Goal: Find specific page/section: Find specific page/section

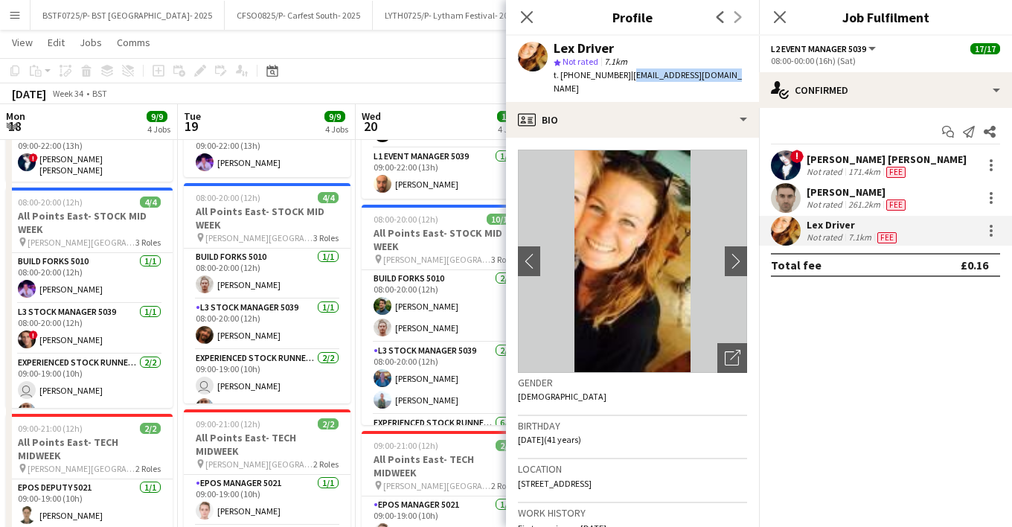
scroll to position [223, 0]
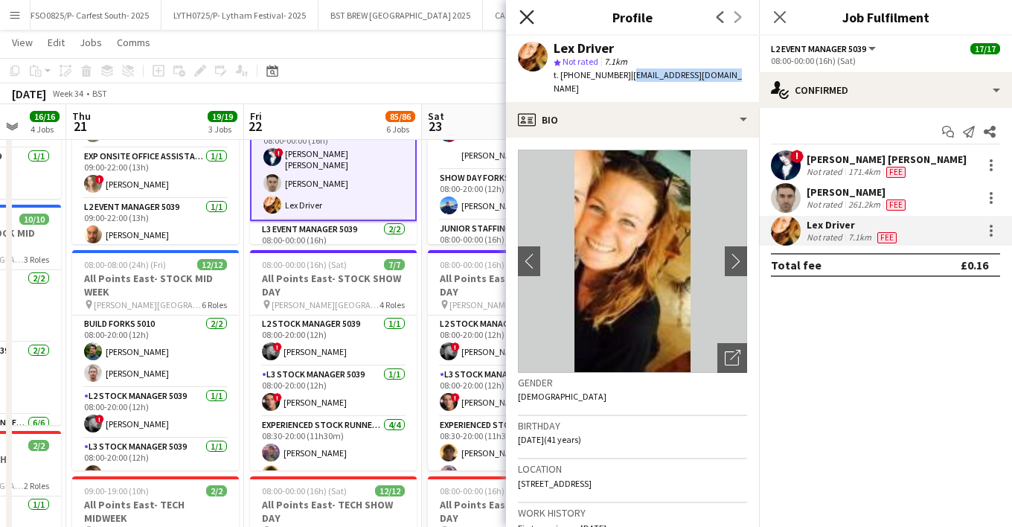
click at [527, 19] on icon "Close pop-in" at bounding box center [526, 17] width 14 height 14
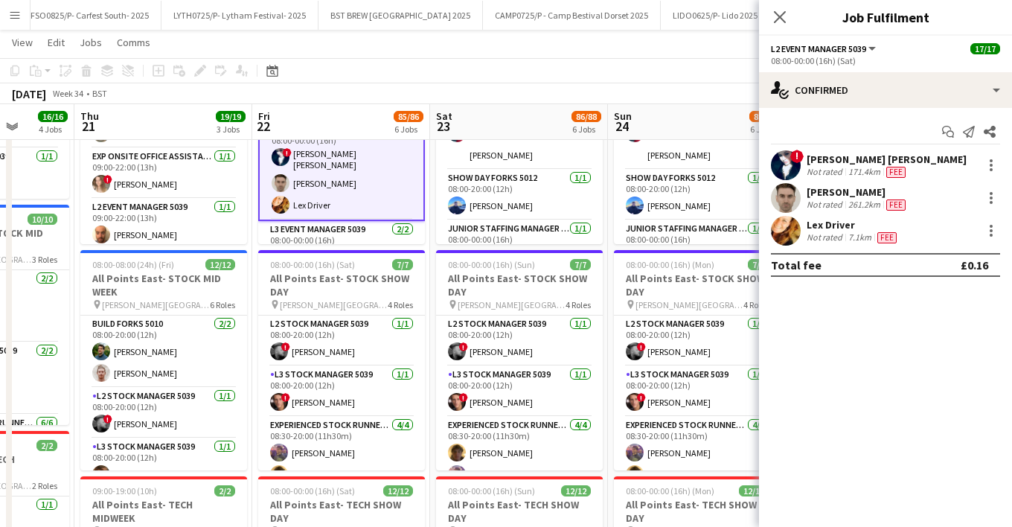
drag, startPoint x: 389, startPoint y: 118, endPoint x: 353, endPoint y: 131, distance: 38.8
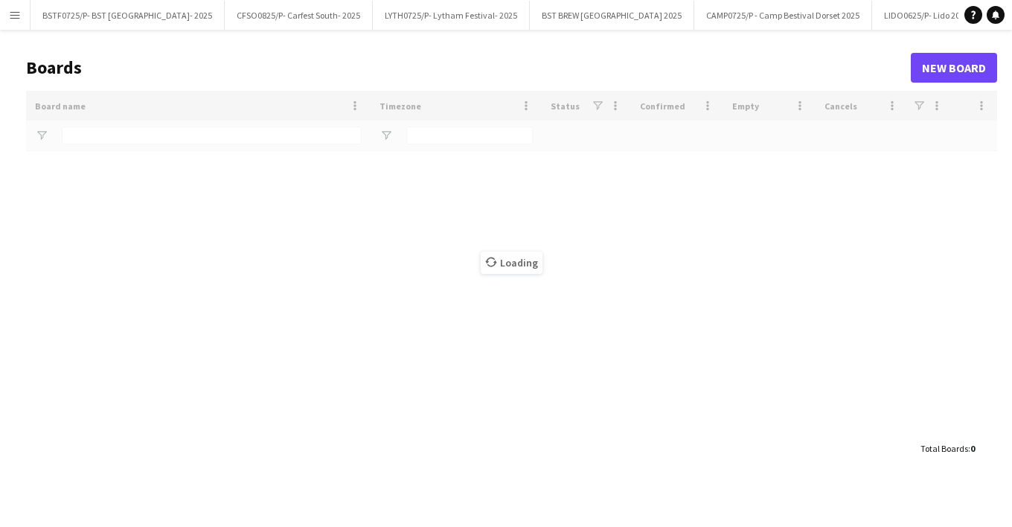
type input "***"
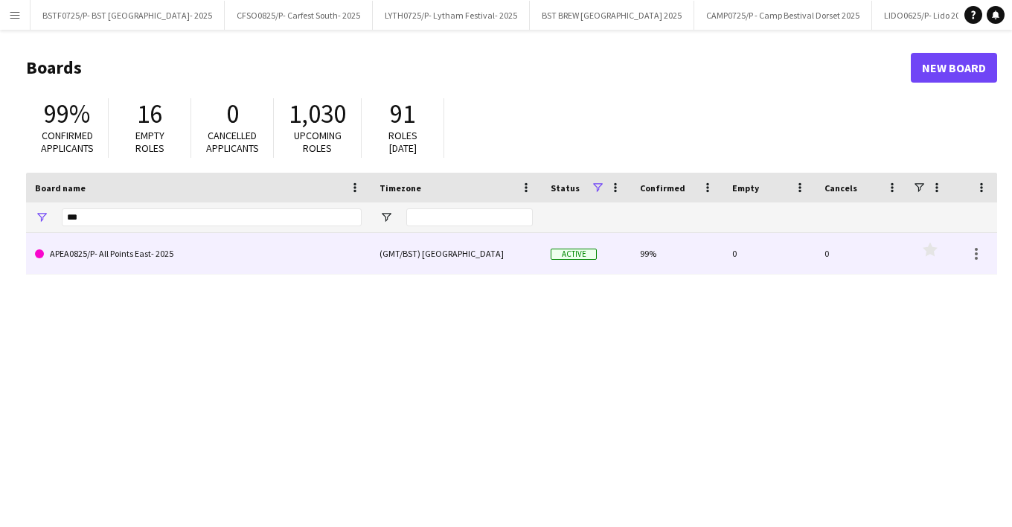
click at [161, 252] on link "APEA0825/P- All Points East- 2025" at bounding box center [198, 254] width 327 height 42
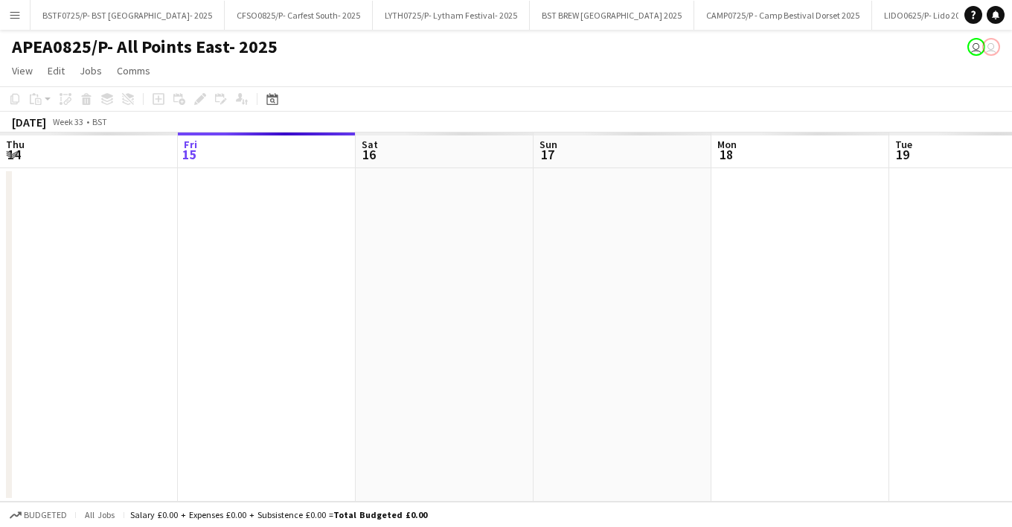
scroll to position [0, 39]
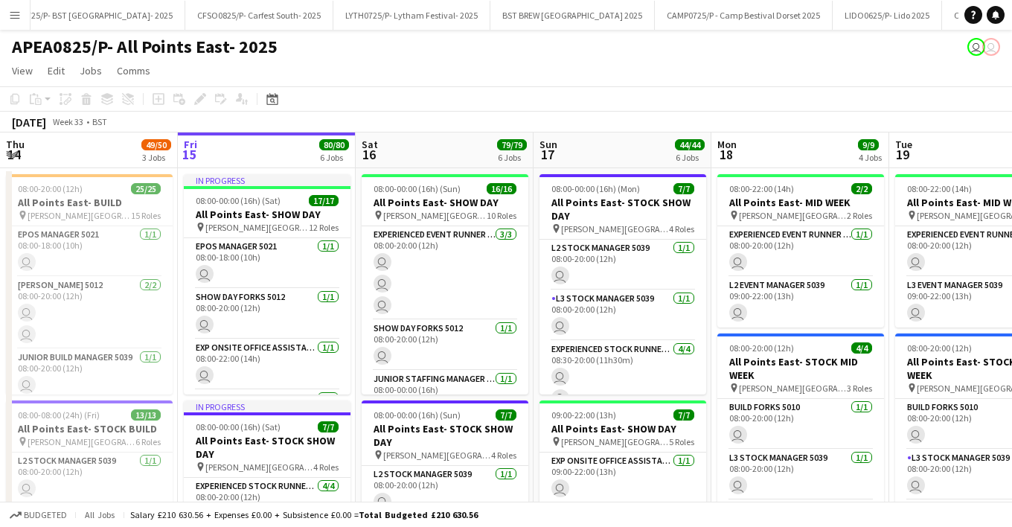
drag, startPoint x: 205, startPoint y: 135, endPoint x: 306, endPoint y: 131, distance: 101.3
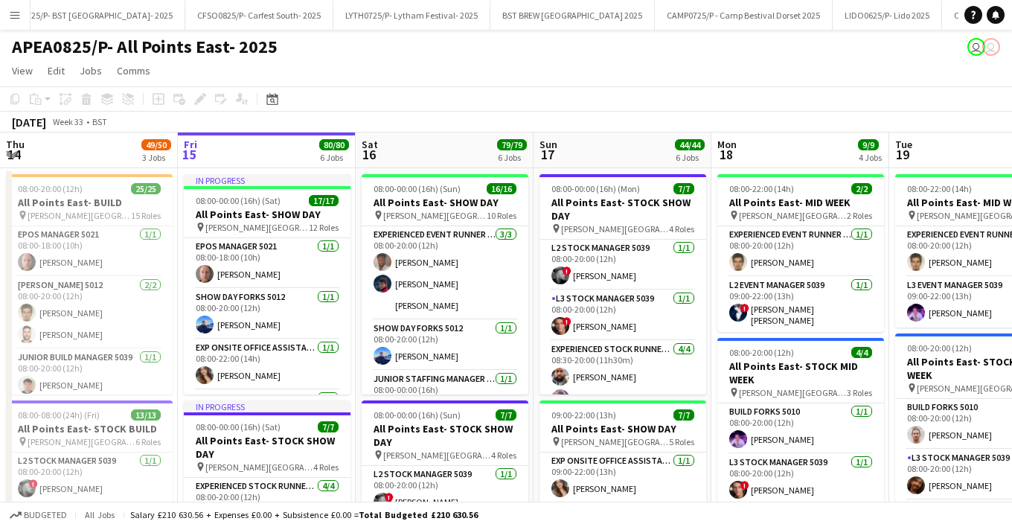
scroll to position [0, 211]
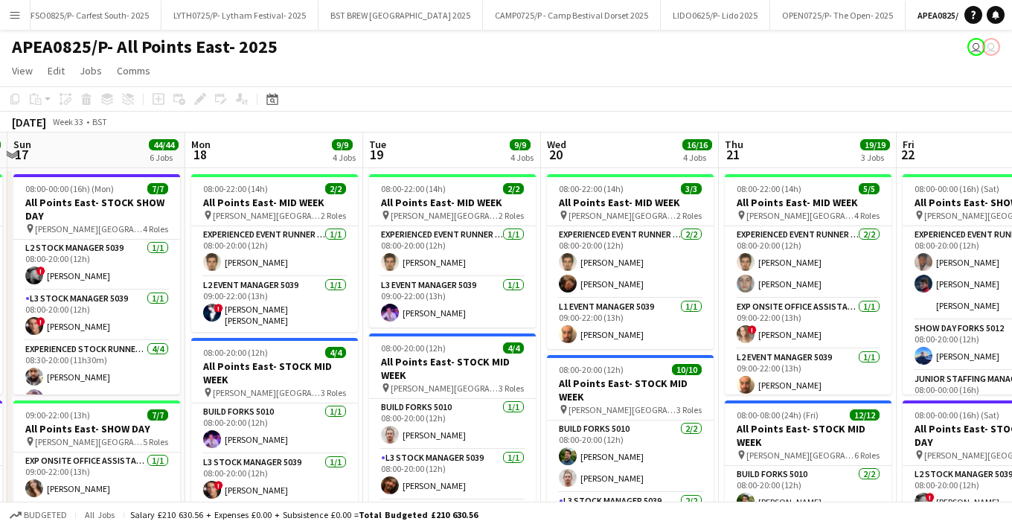
drag, startPoint x: 596, startPoint y: 133, endPoint x: 302, endPoint y: 141, distance: 294.0
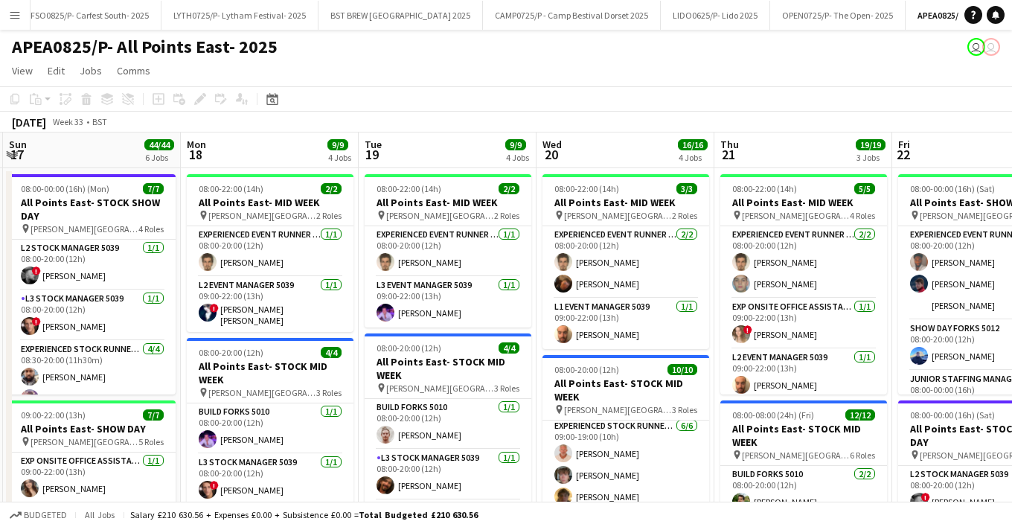
scroll to position [0, 534]
